Goal: Information Seeking & Learning: Learn about a topic

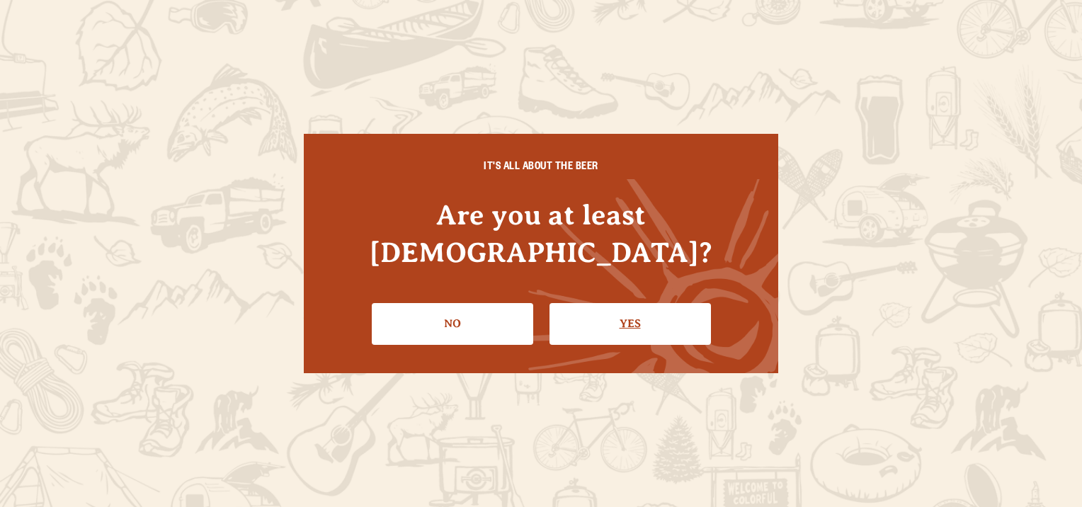
click at [596, 303] on link "Yes" at bounding box center [629, 323] width 161 height 41
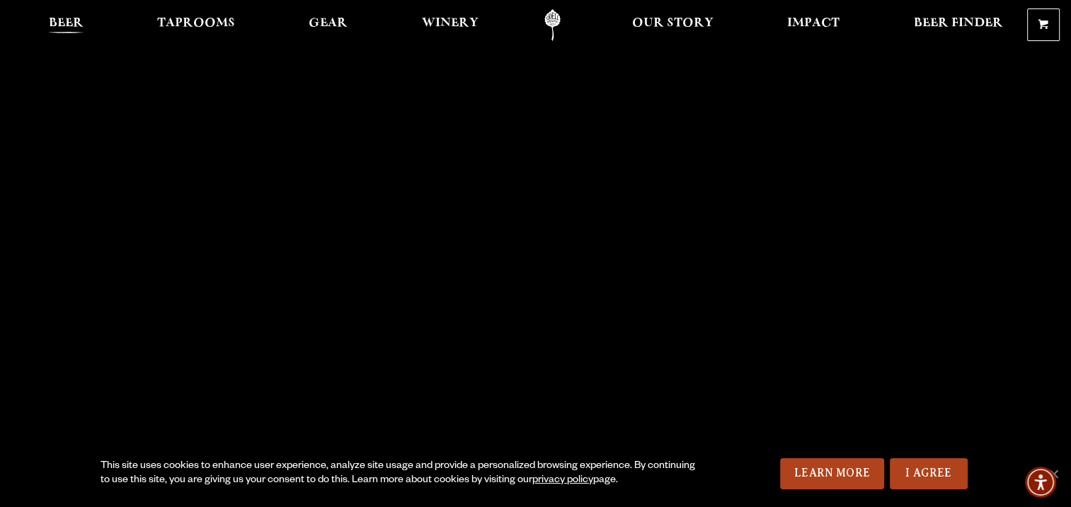
click at [77, 21] on span "Beer" at bounding box center [66, 23] width 35 height 11
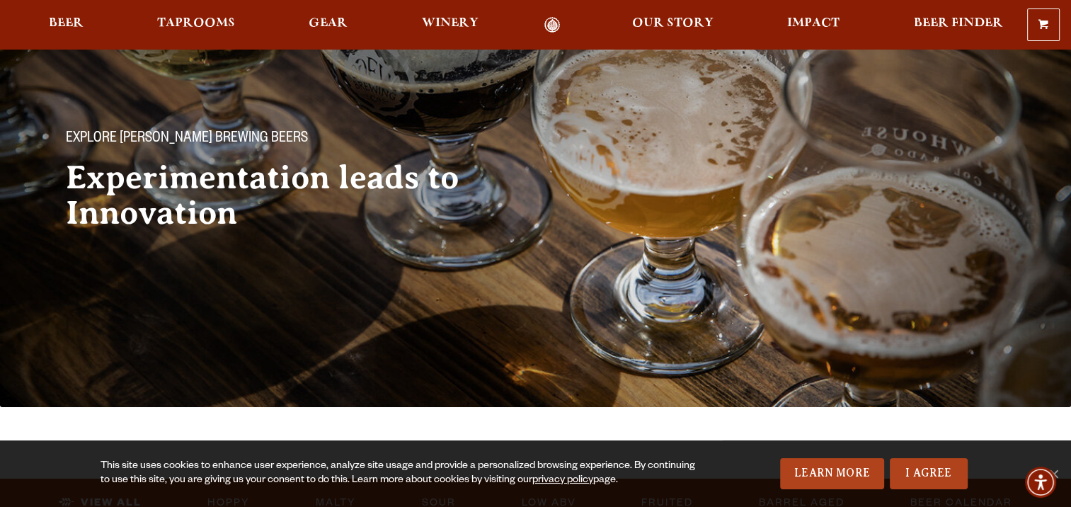
scroll to position [71, 0]
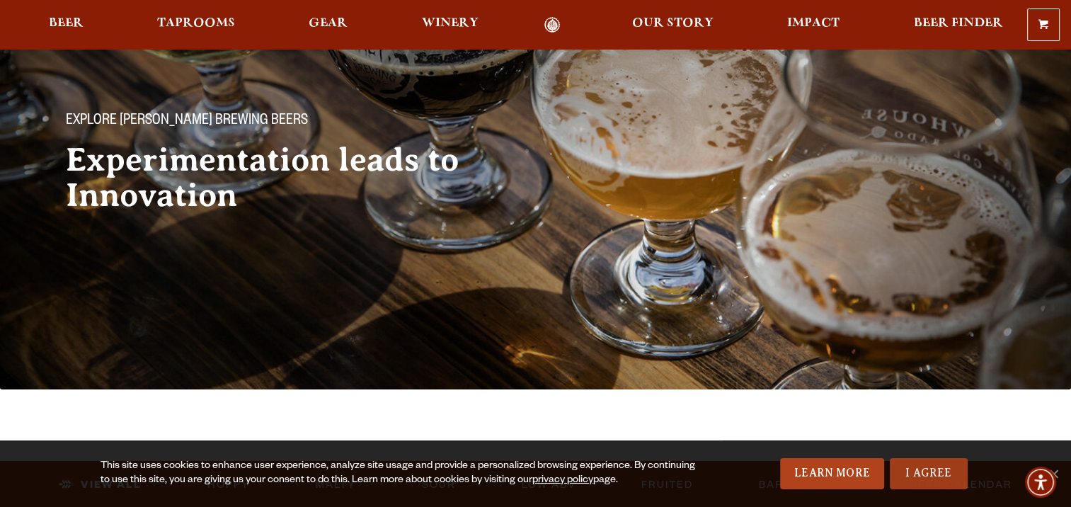
click at [903, 470] on link "I Agree" at bounding box center [929, 473] width 78 height 31
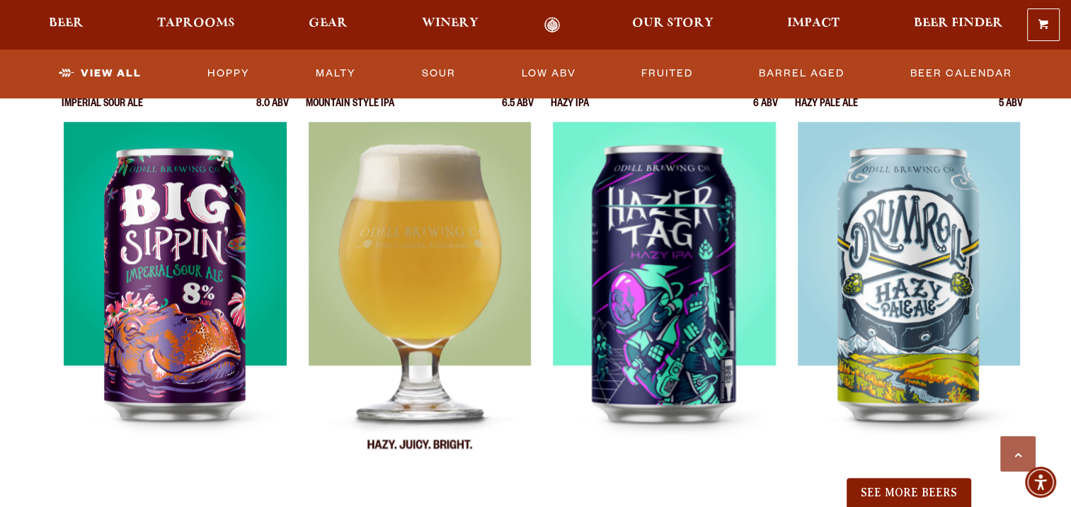
scroll to position [1416, 0]
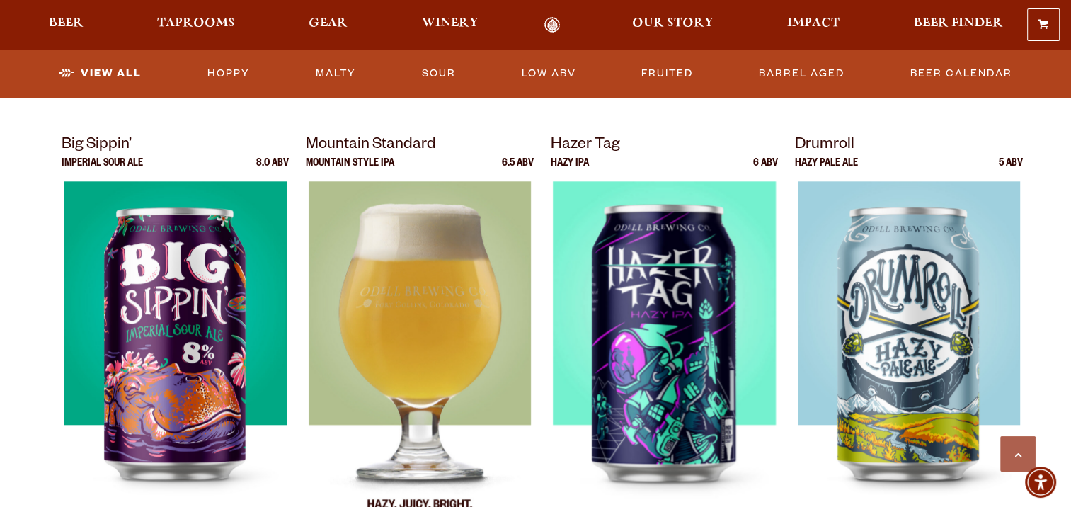
click at [445, 288] on img at bounding box center [420, 358] width 223 height 354
